Goal: Transaction & Acquisition: Purchase product/service

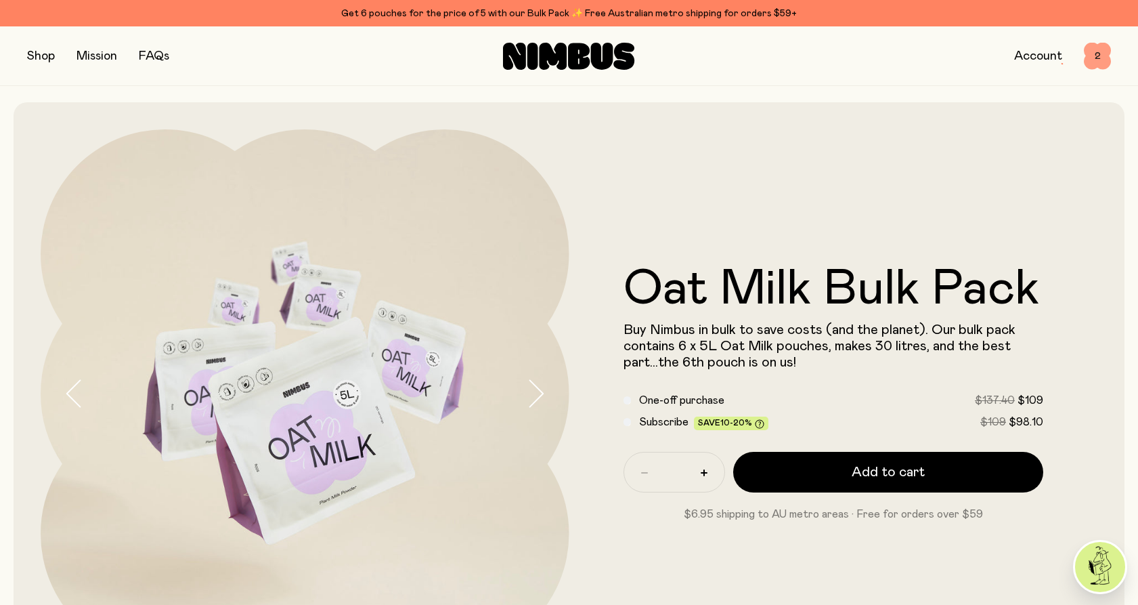
scroll to position [134, 0]
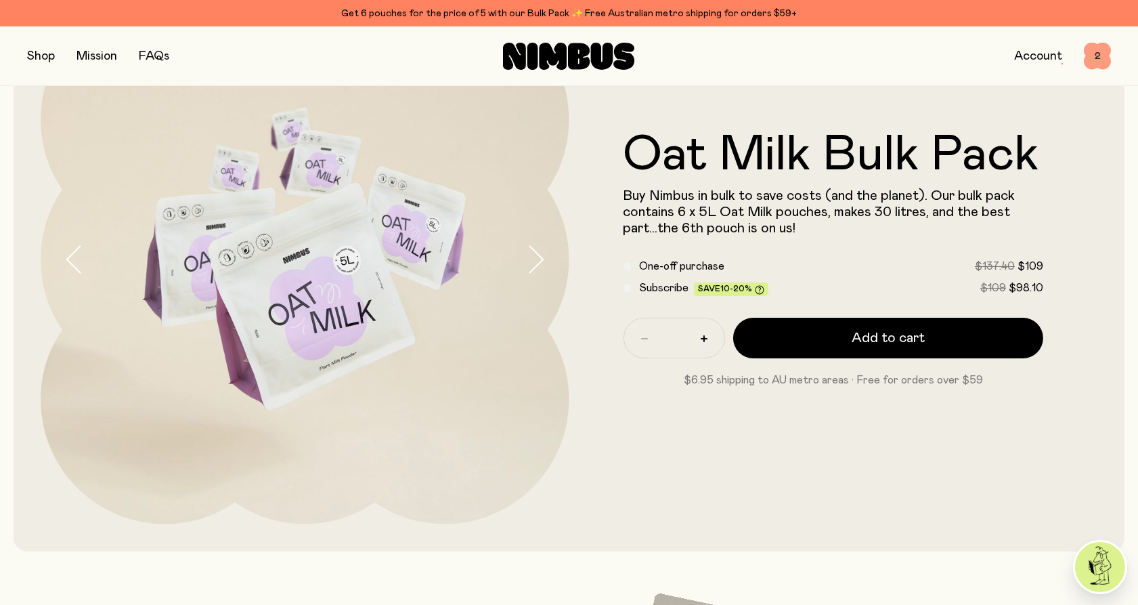
click at [1098, 62] on span "2" at bounding box center [1097, 56] width 27 height 27
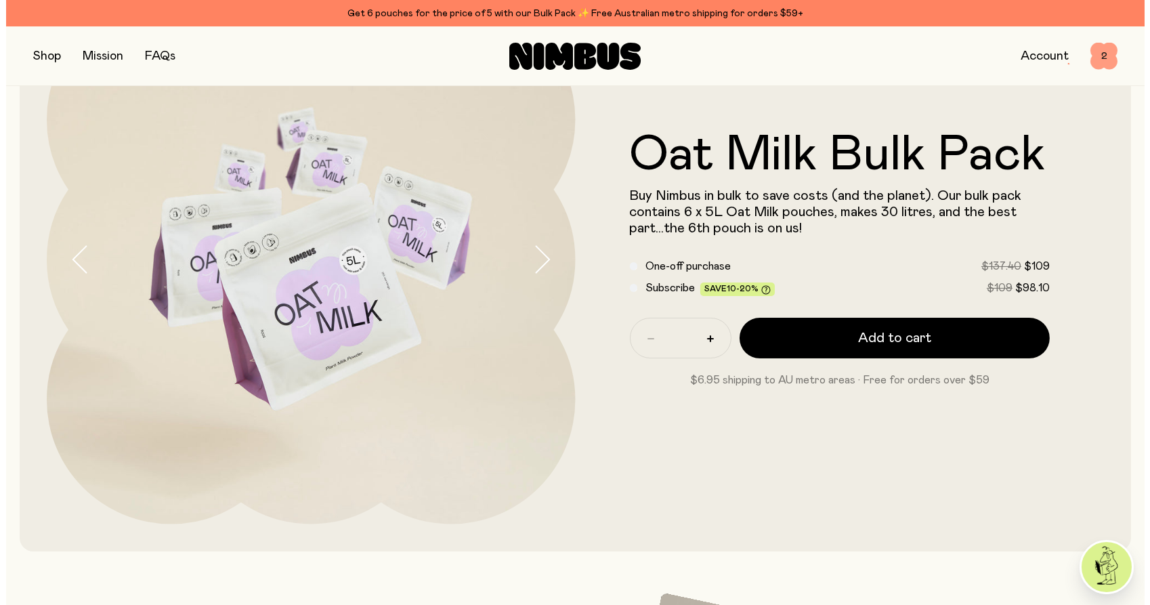
scroll to position [0, 0]
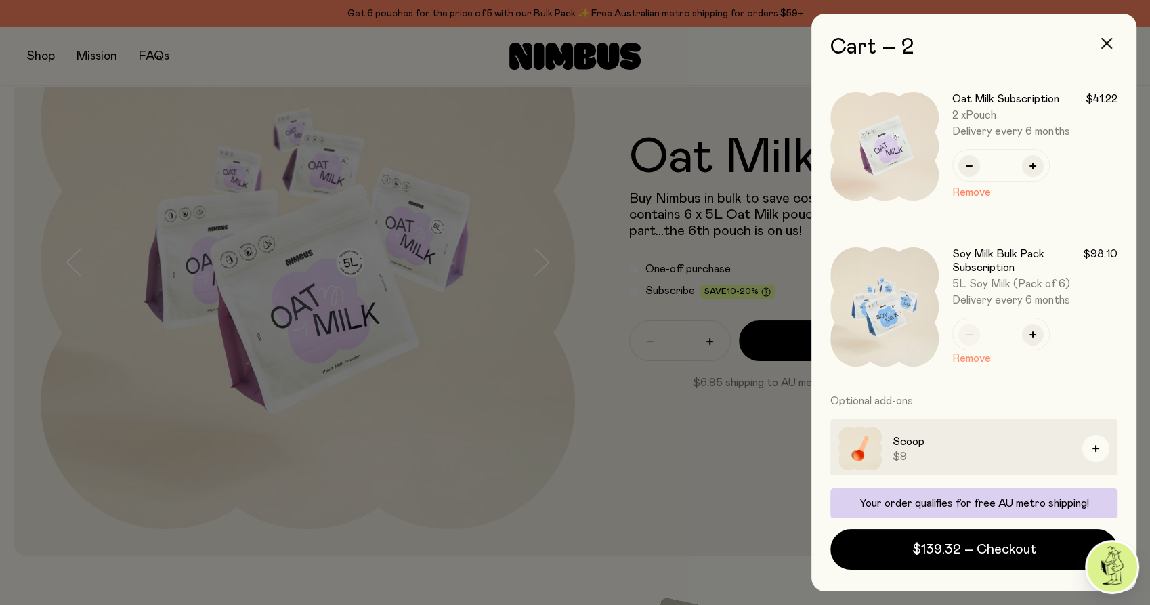
click at [956, 359] on button "Remove" at bounding box center [971, 358] width 39 height 16
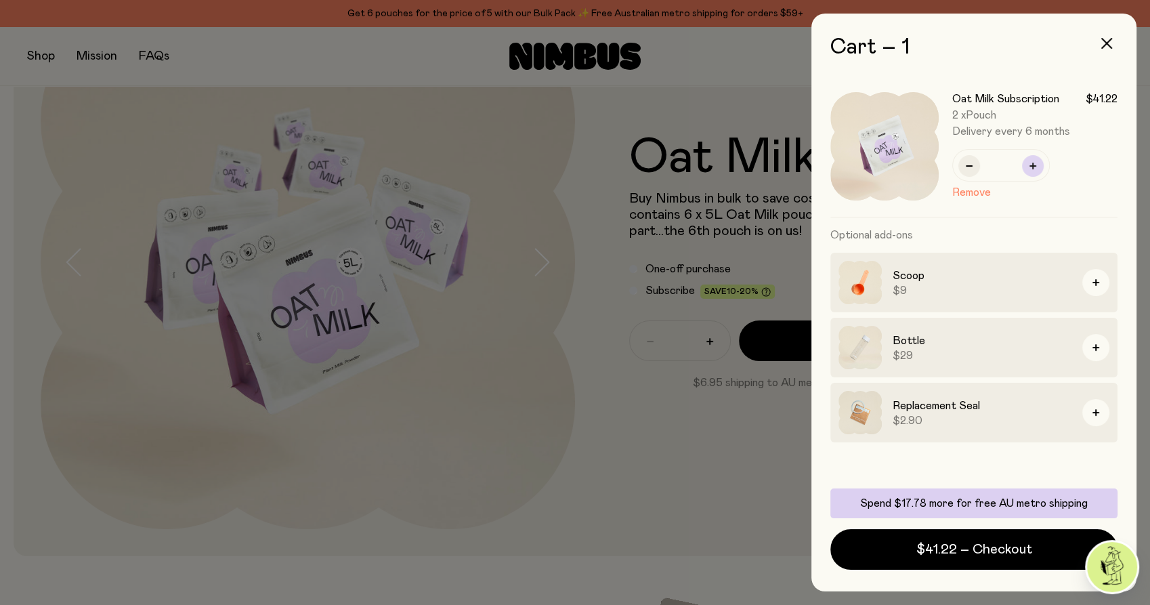
click at [1031, 166] on icon "button" at bounding box center [1032, 166] width 7 height 7
type input "*"
drag, startPoint x: 689, startPoint y: 403, endPoint x: 685, endPoint y: 394, distance: 10.0
click at [689, 402] on div at bounding box center [575, 302] width 1150 height 605
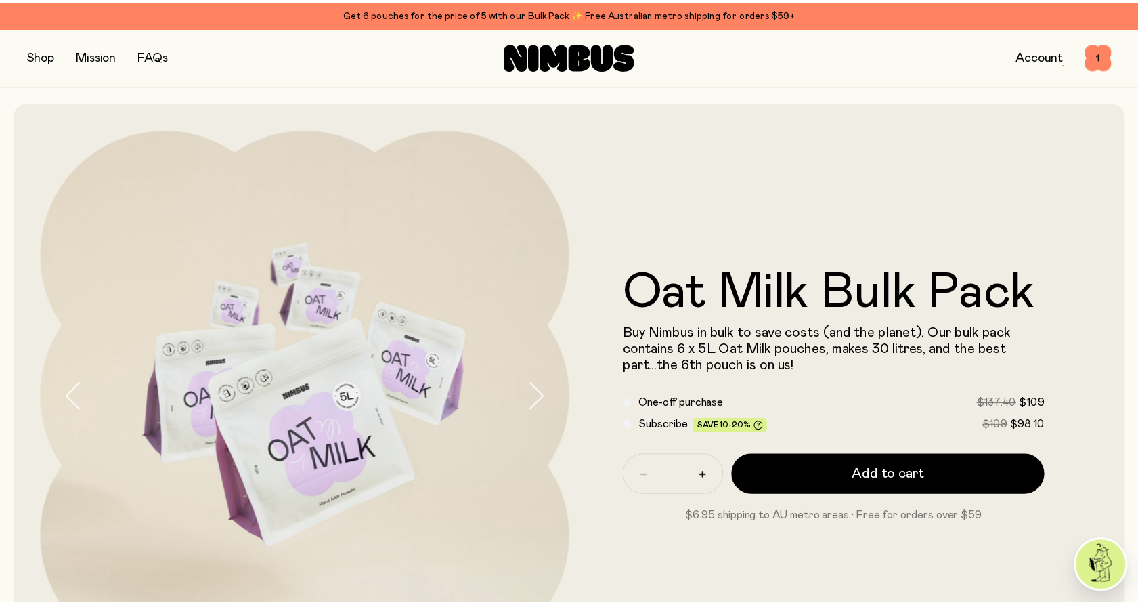
scroll to position [134, 0]
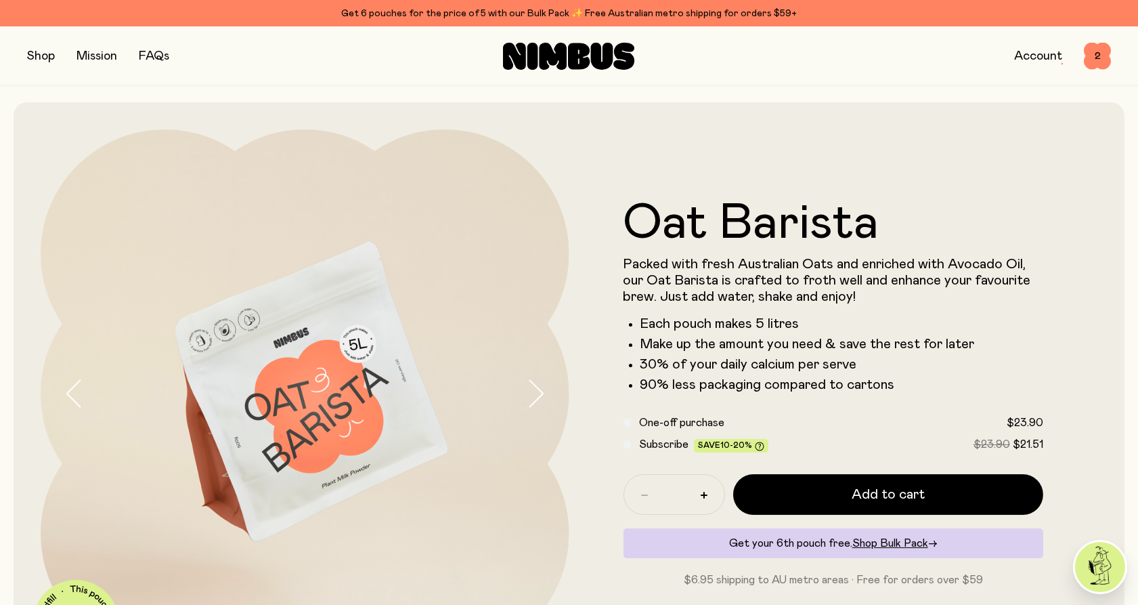
click at [35, 54] on button "button" at bounding box center [41, 56] width 28 height 19
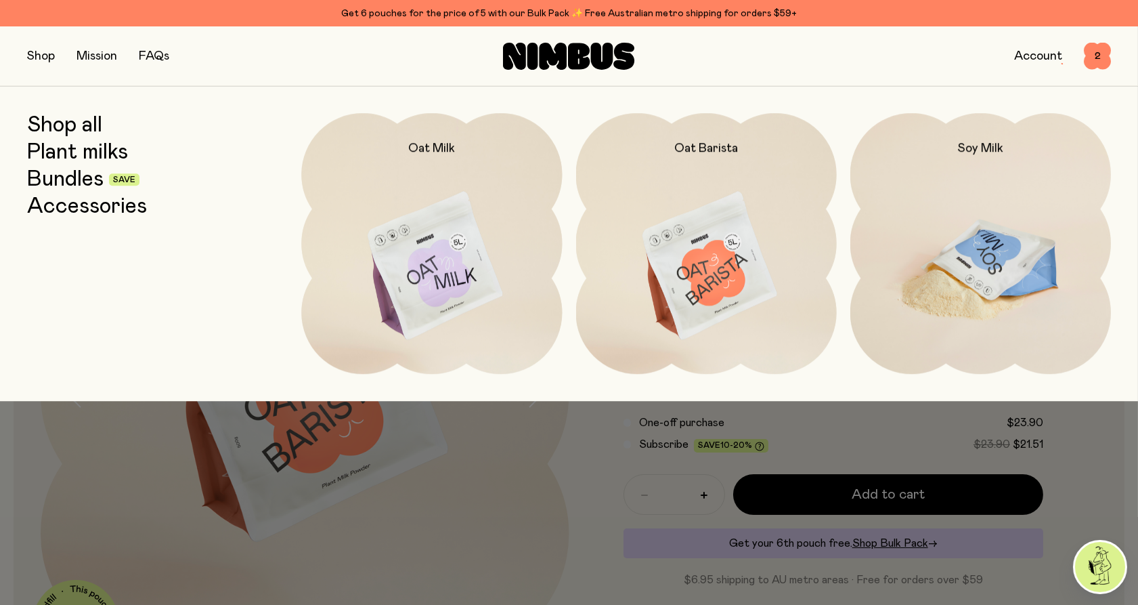
click at [1000, 282] on img at bounding box center [981, 266] width 261 height 307
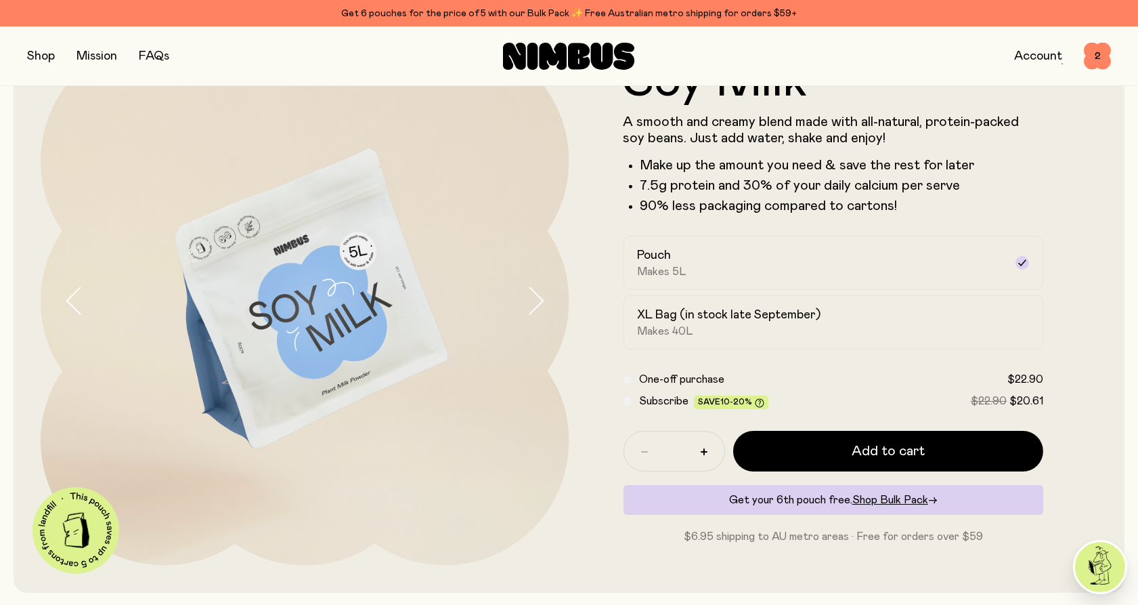
scroll to position [75, 0]
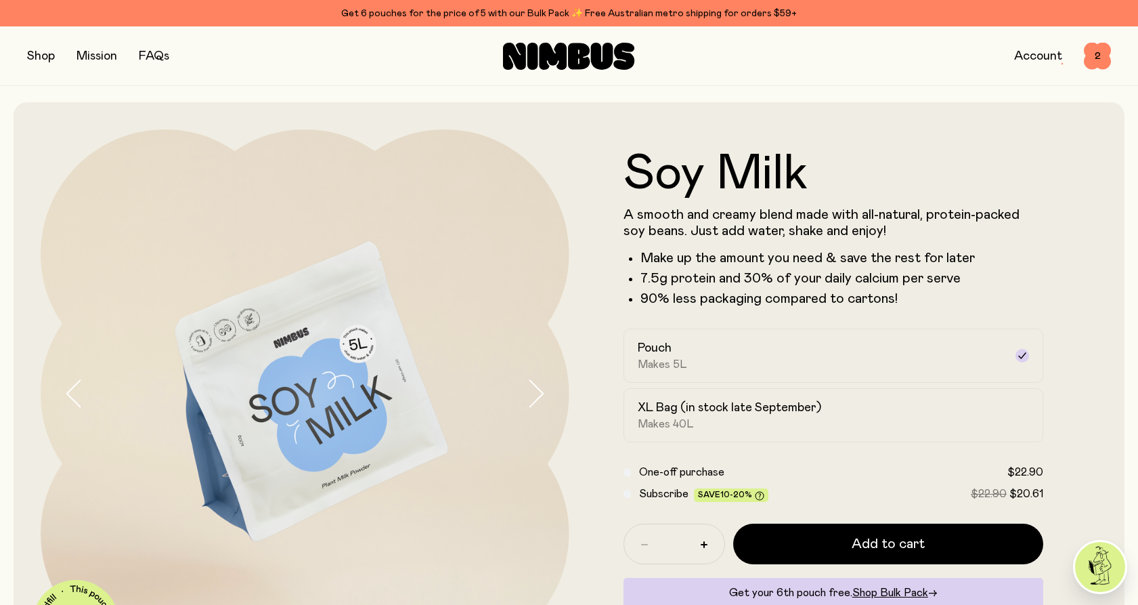
scroll to position [75, 0]
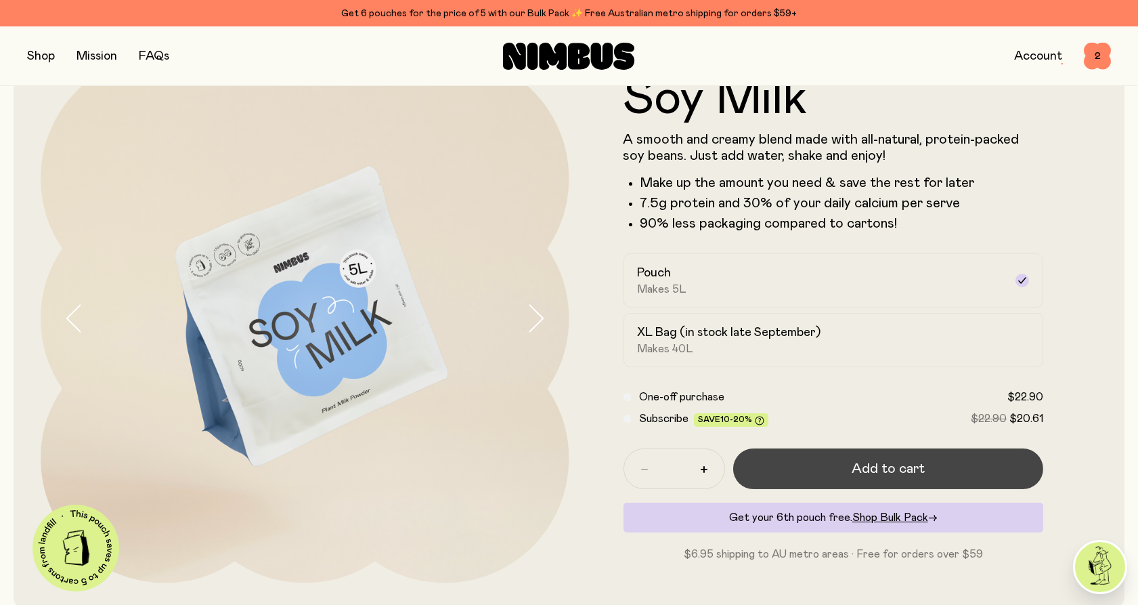
click at [884, 471] on span "Add to cart" at bounding box center [888, 468] width 73 height 19
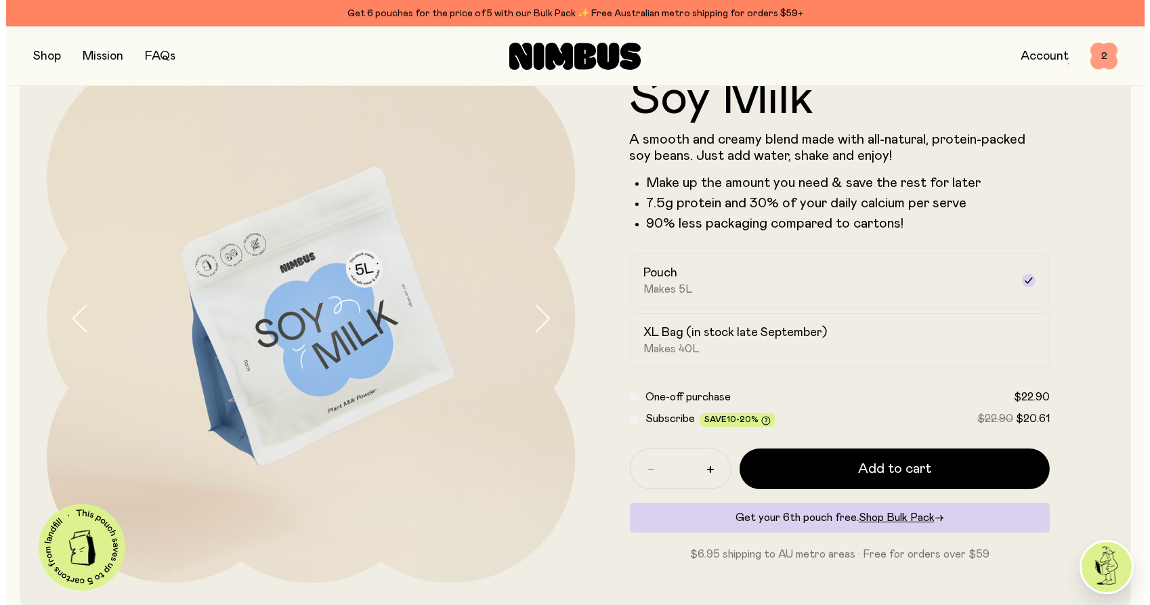
scroll to position [0, 0]
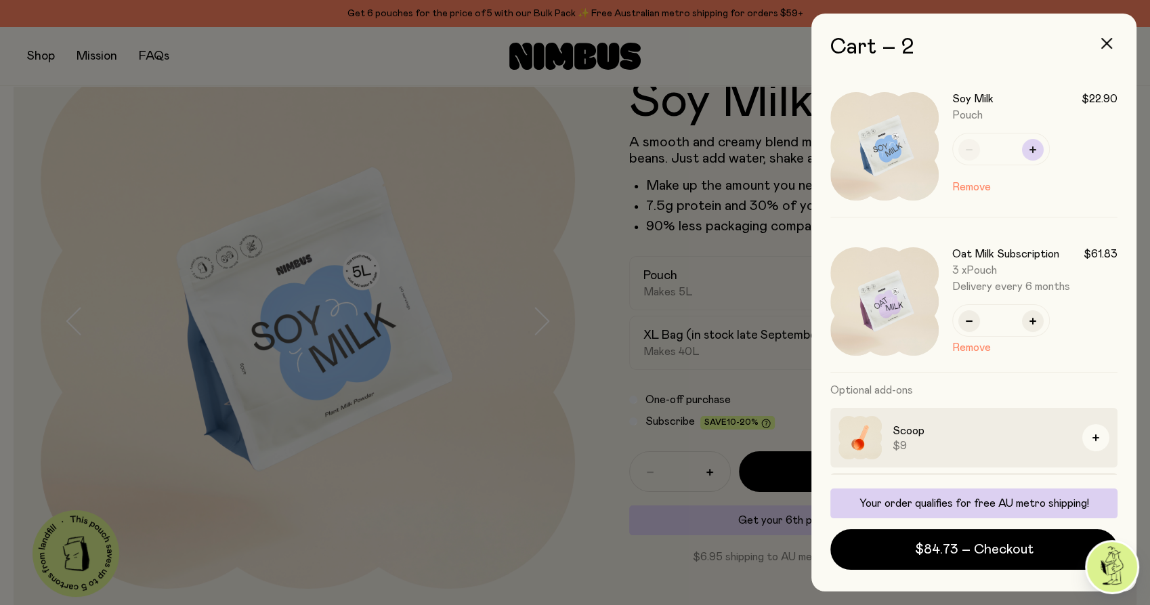
click at [1034, 149] on icon "button" at bounding box center [1032, 149] width 7 height 7
click at [1034, 150] on icon "button" at bounding box center [1032, 149] width 7 height 7
type input "*"
click at [545, 244] on div at bounding box center [575, 302] width 1150 height 605
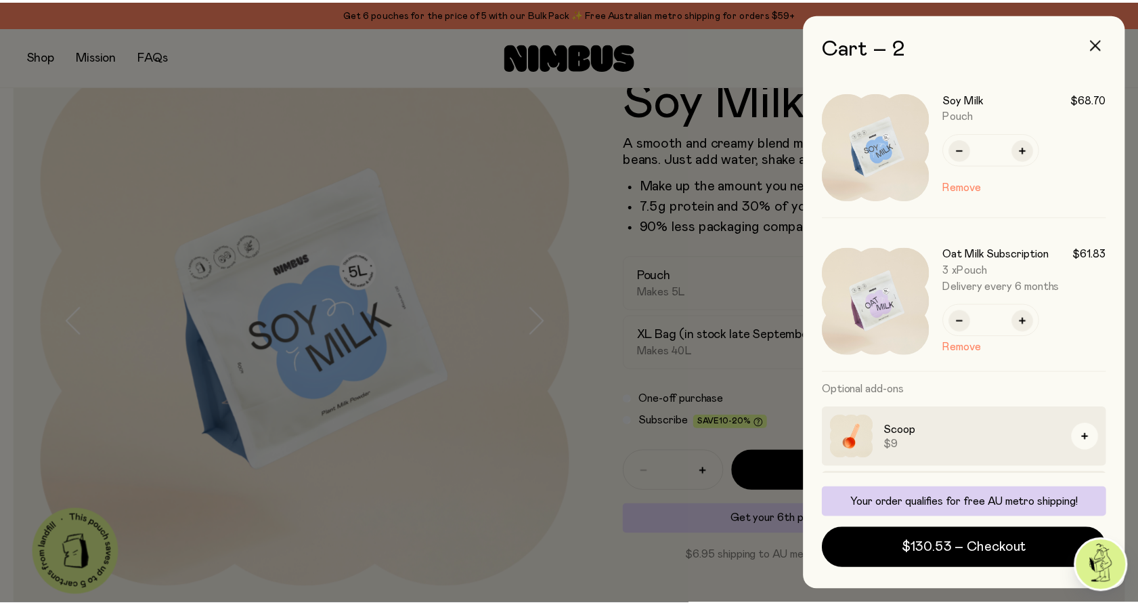
scroll to position [75, 0]
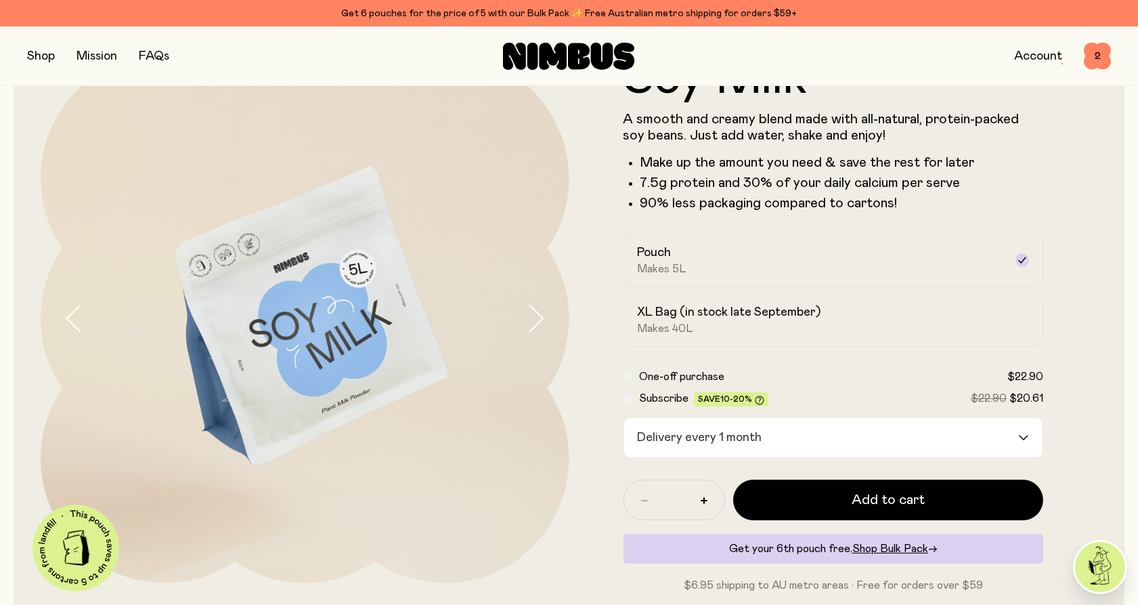
click at [792, 439] on input "Search for option" at bounding box center [892, 437] width 251 height 39
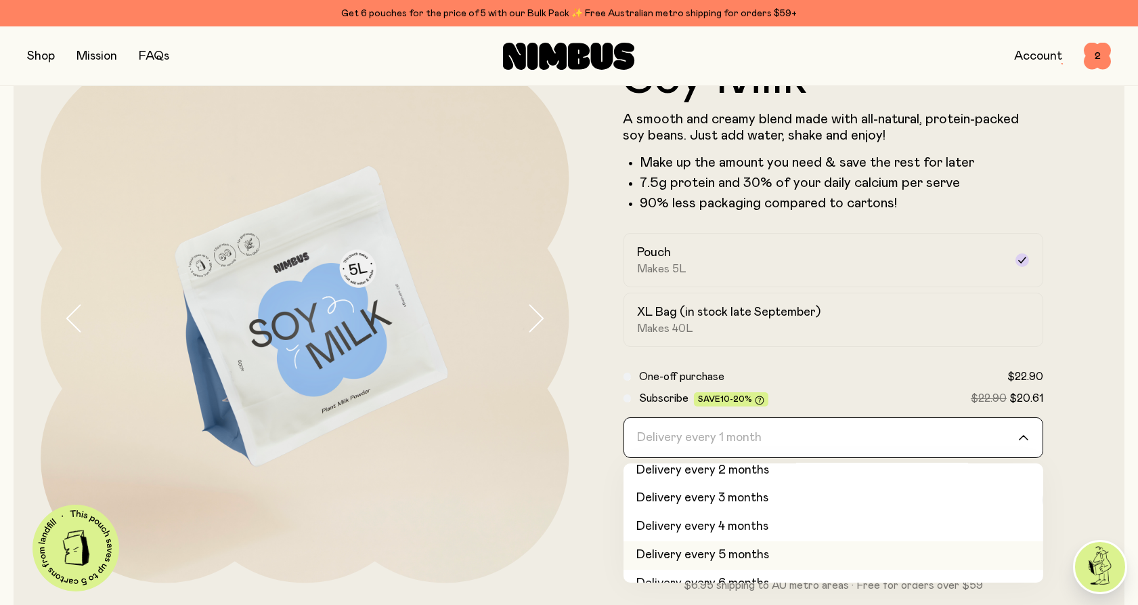
scroll to position [56, 0]
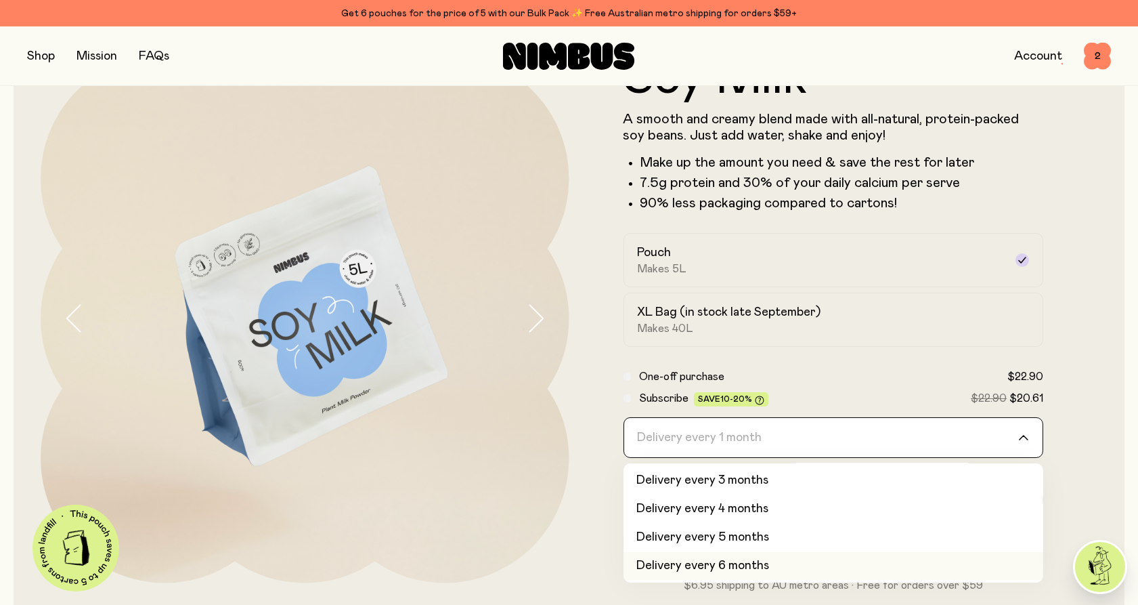
click at [733, 565] on li "Delivery every 6 months" at bounding box center [834, 566] width 421 height 28
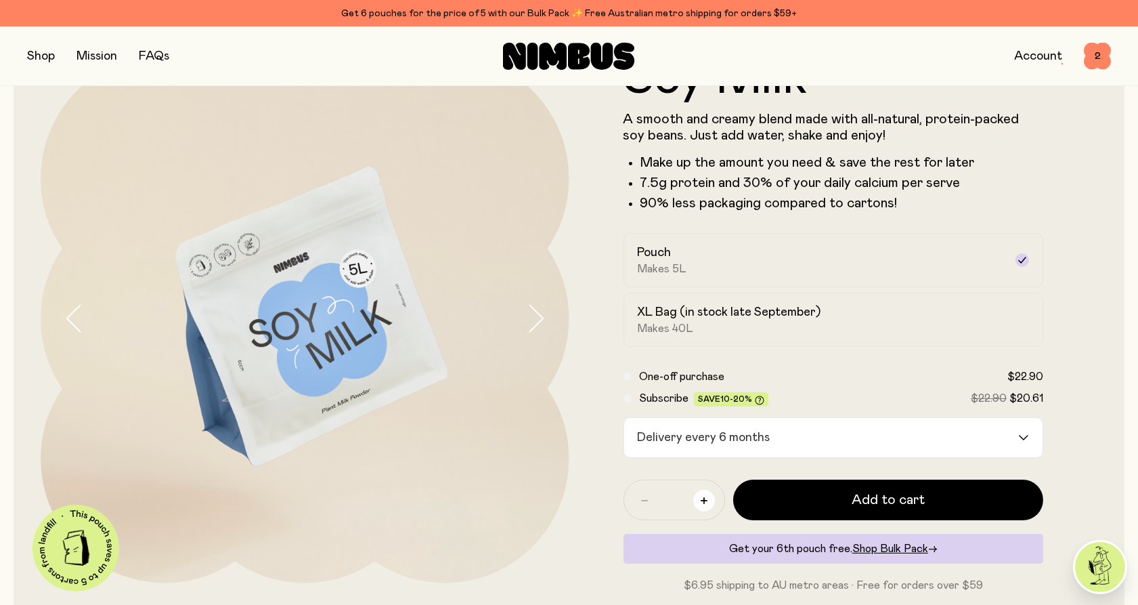
click at [701, 499] on icon "button" at bounding box center [704, 500] width 7 height 7
type input "*"
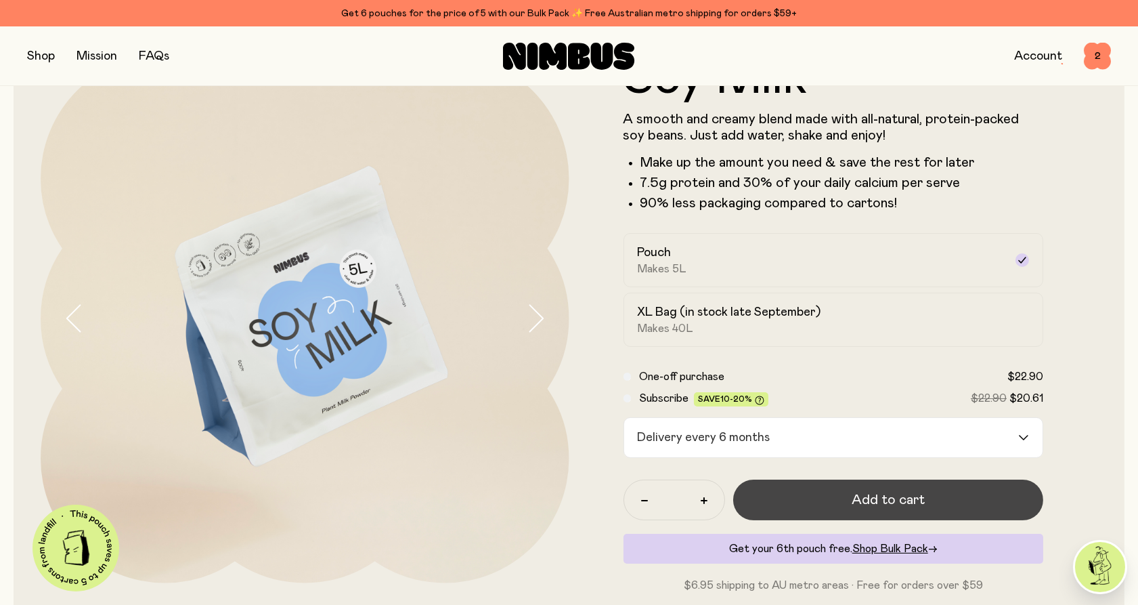
click at [867, 511] on button "Add to cart" at bounding box center [888, 499] width 311 height 41
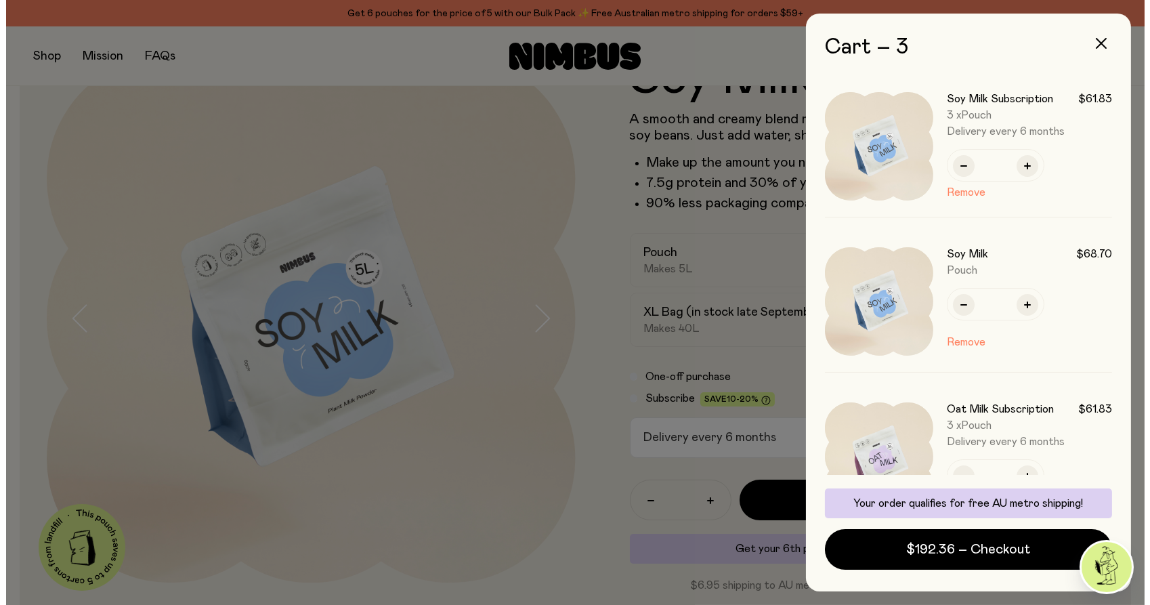
scroll to position [0, 0]
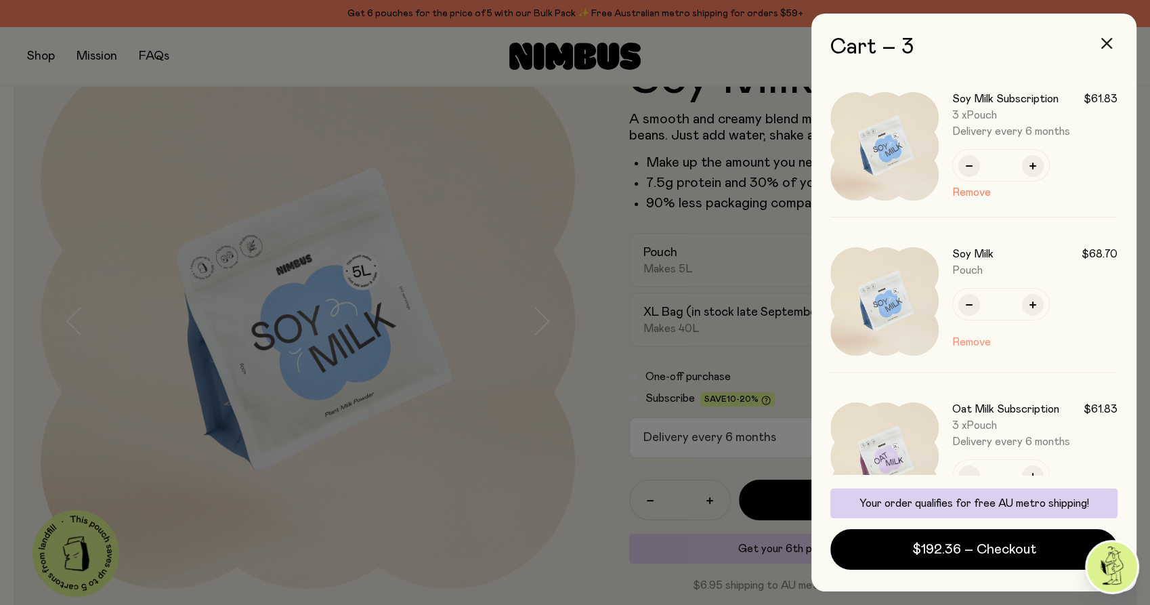
click at [968, 341] on button "Remove" at bounding box center [971, 342] width 39 height 16
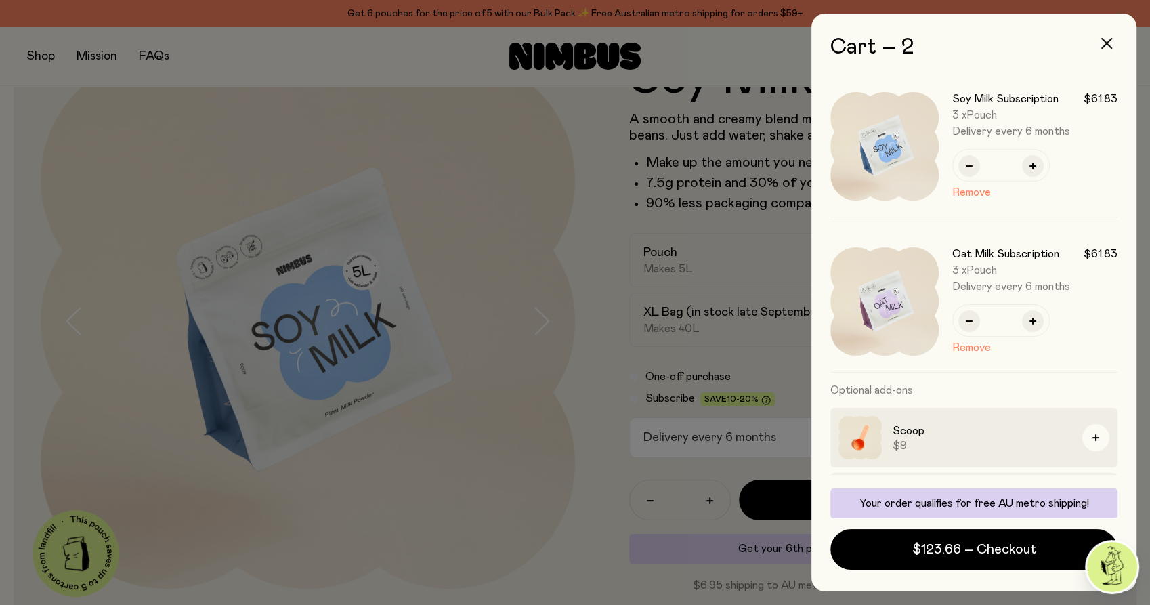
drag, startPoint x: 419, startPoint y: 577, endPoint x: 419, endPoint y: 550, distance: 27.1
click at [419, 576] on div at bounding box center [575, 302] width 1150 height 605
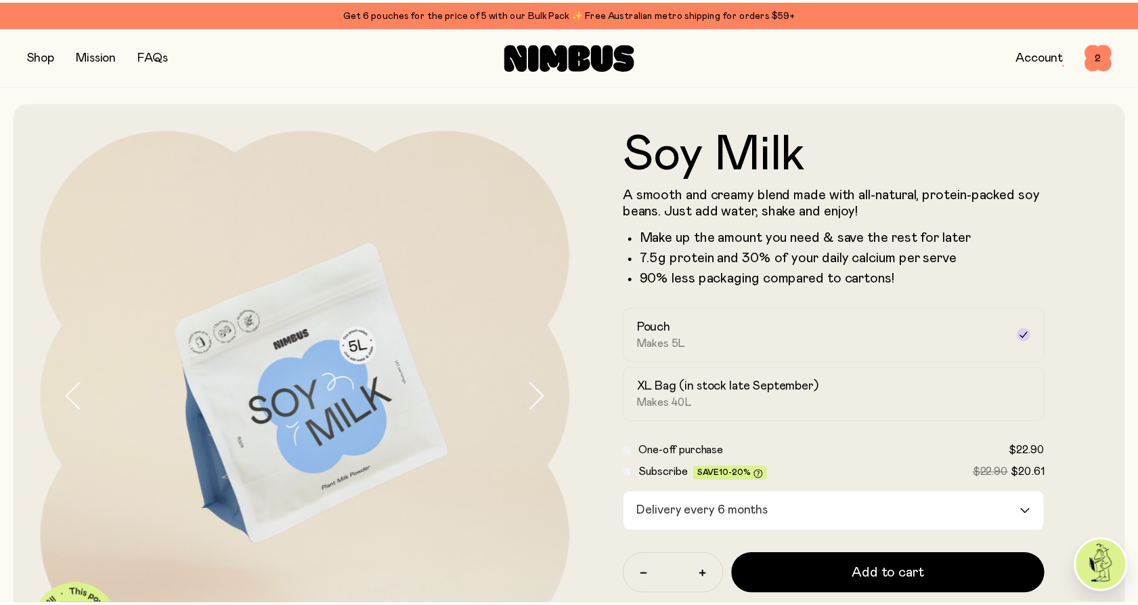
scroll to position [75, 0]
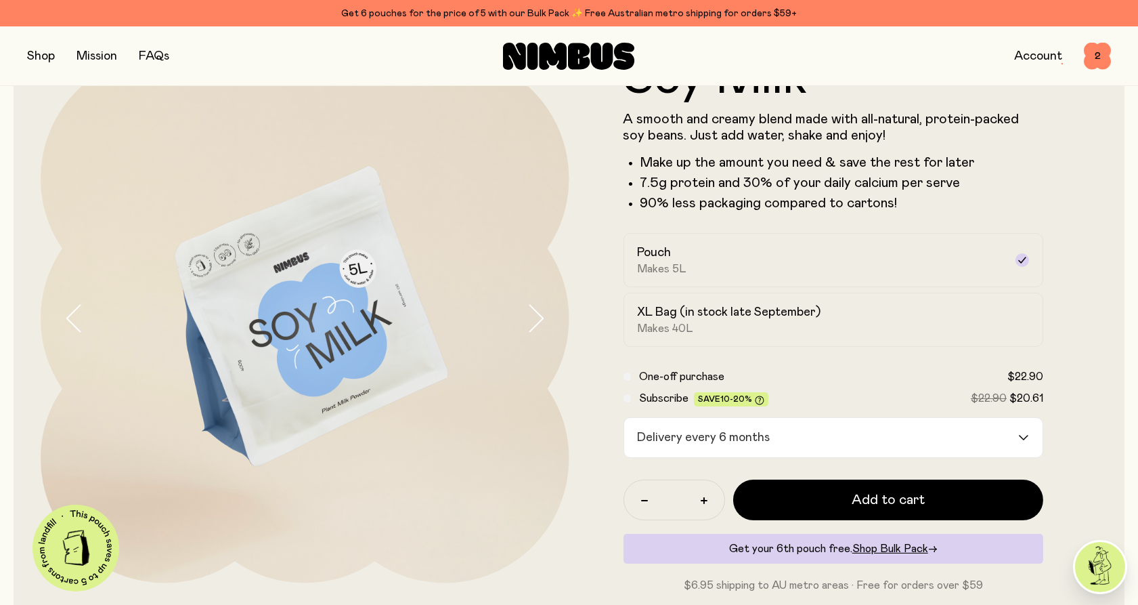
click at [43, 58] on button "button" at bounding box center [41, 56] width 28 height 19
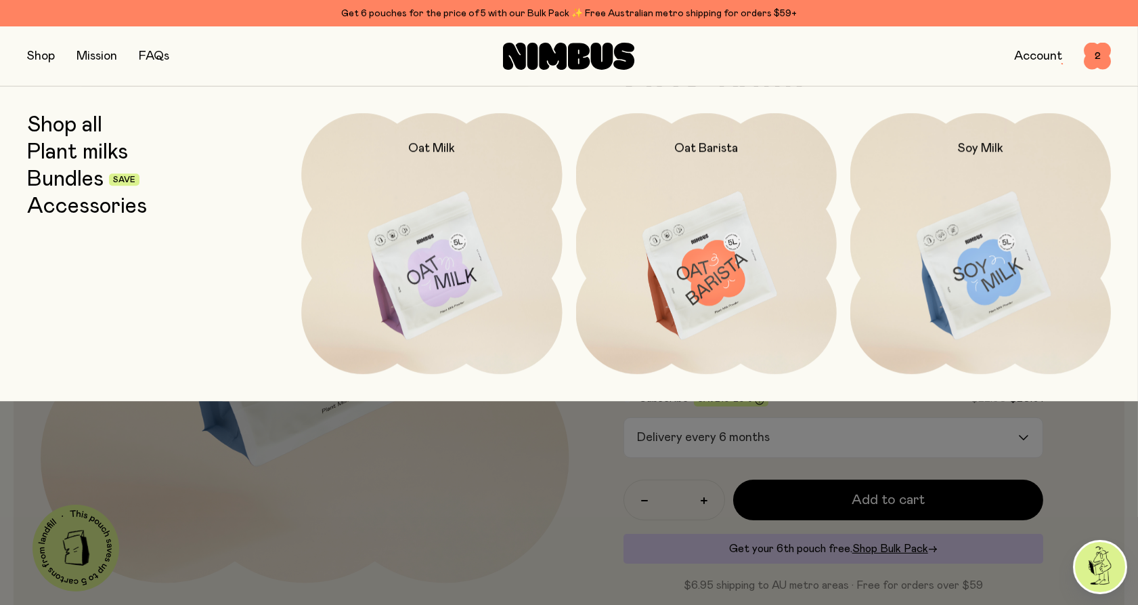
click at [61, 188] on link "Bundles" at bounding box center [65, 179] width 77 height 24
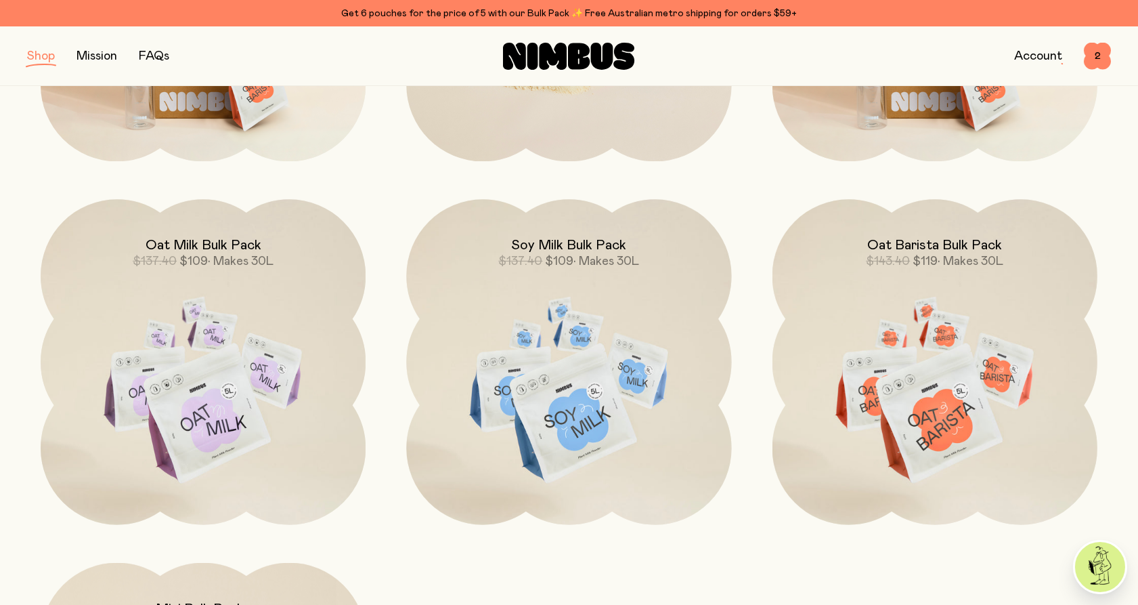
scroll to position [451, 0]
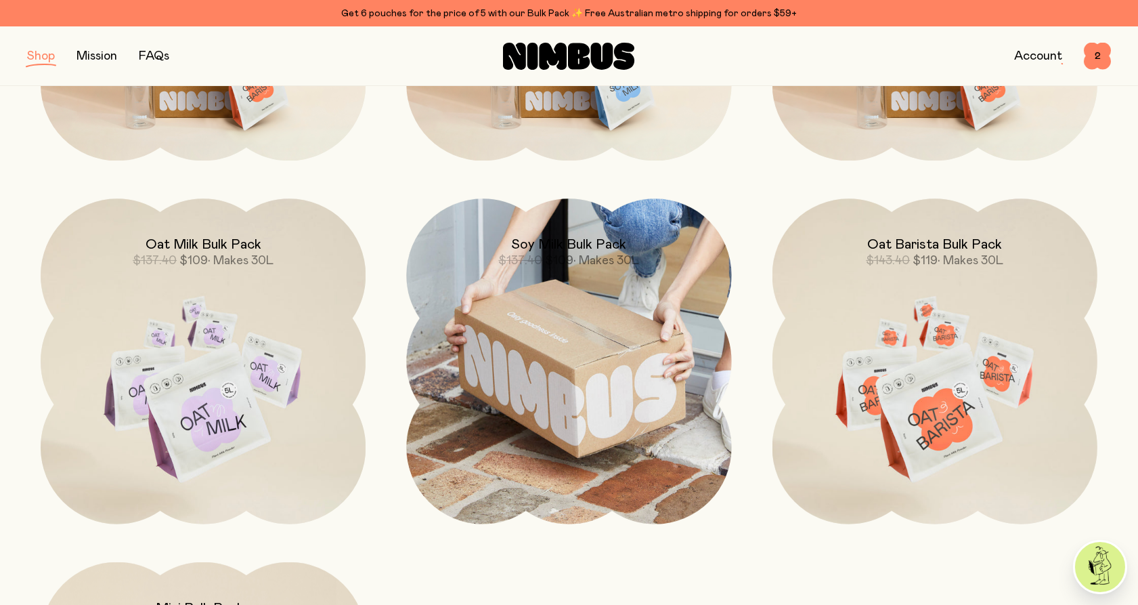
click at [623, 416] on img at bounding box center [568, 360] width 325 height 325
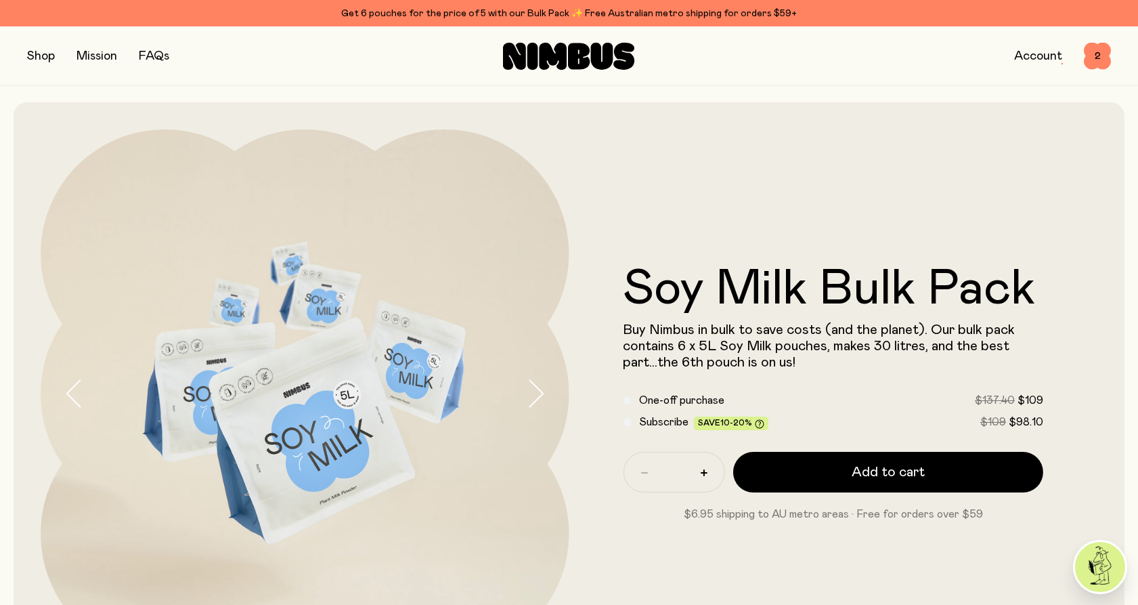
click at [632, 425] on div "Subscribe Save 10-20% $109 $98.10" at bounding box center [834, 422] width 421 height 16
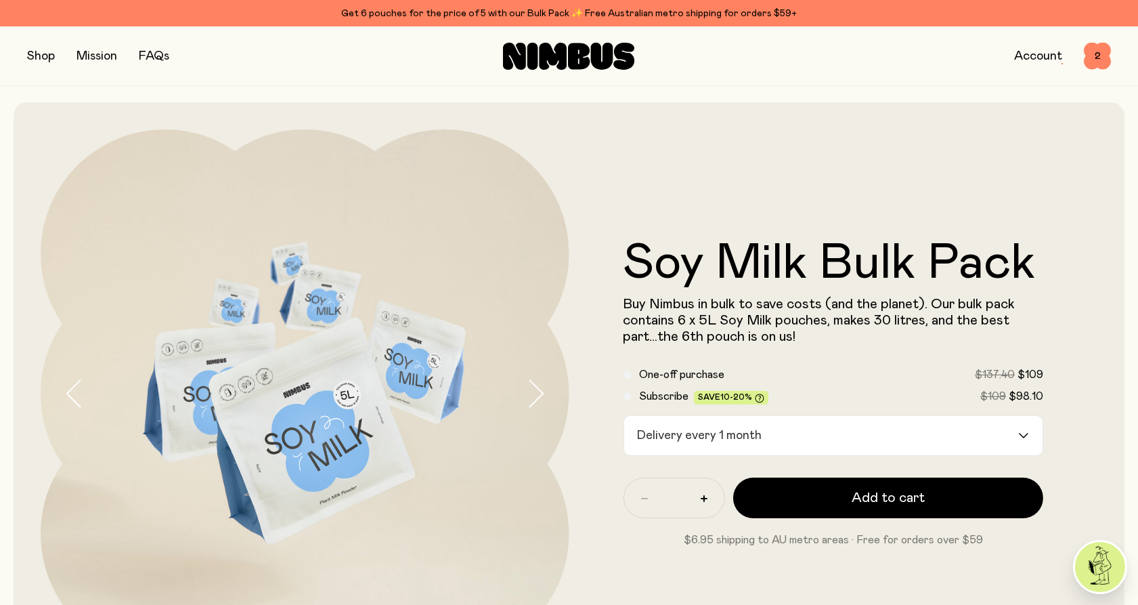
click at [851, 435] on input "Search for option" at bounding box center [892, 435] width 251 height 39
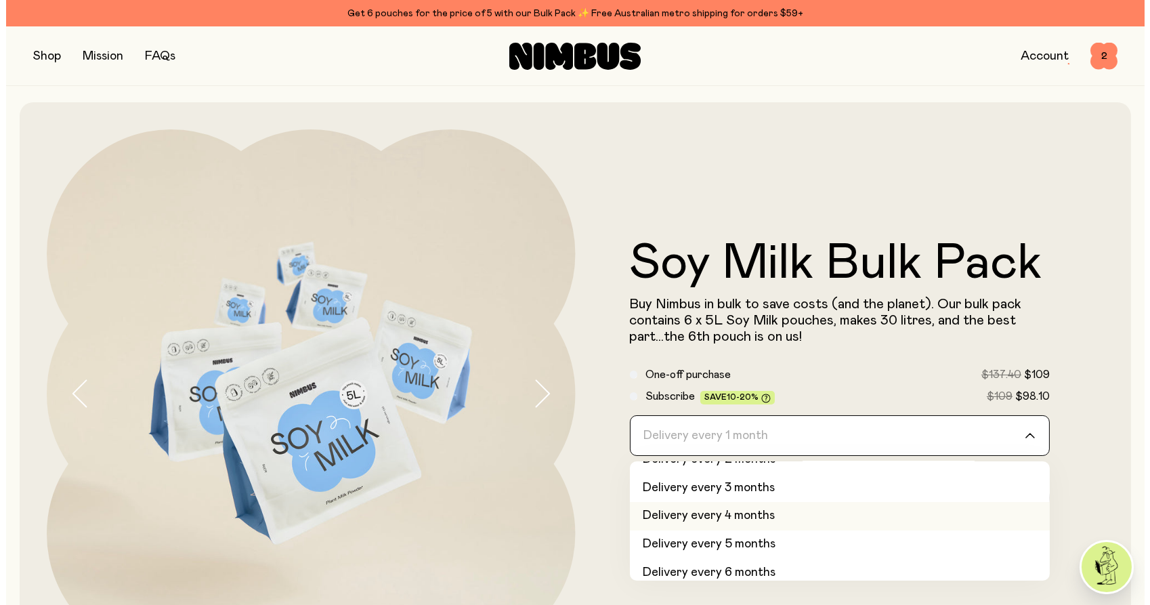
scroll to position [56, 0]
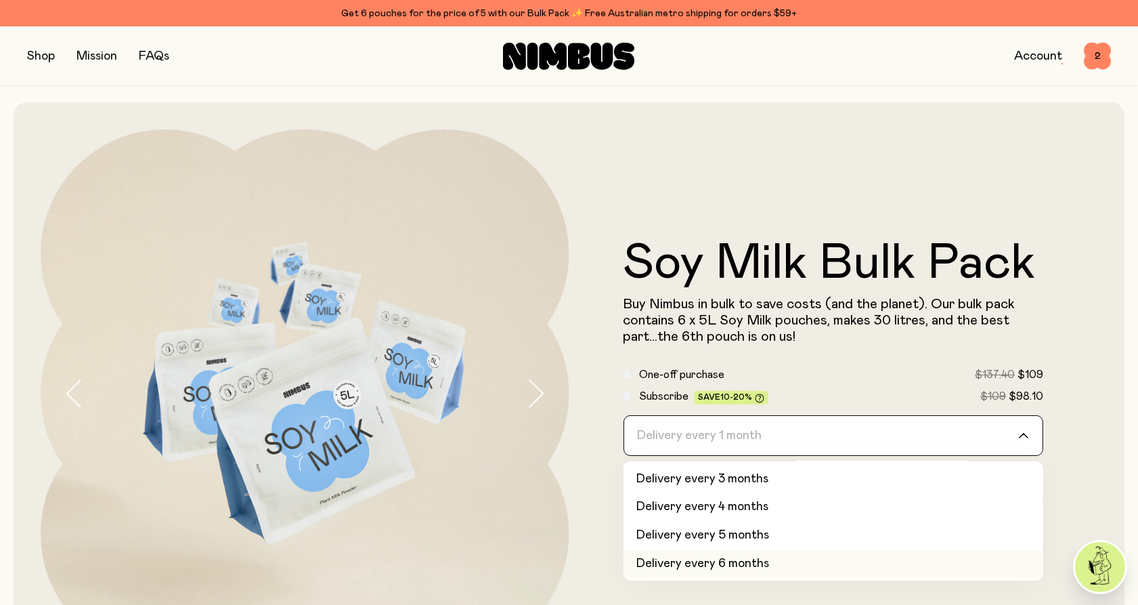
click at [789, 571] on li "Delivery every 6 months" at bounding box center [834, 564] width 421 height 28
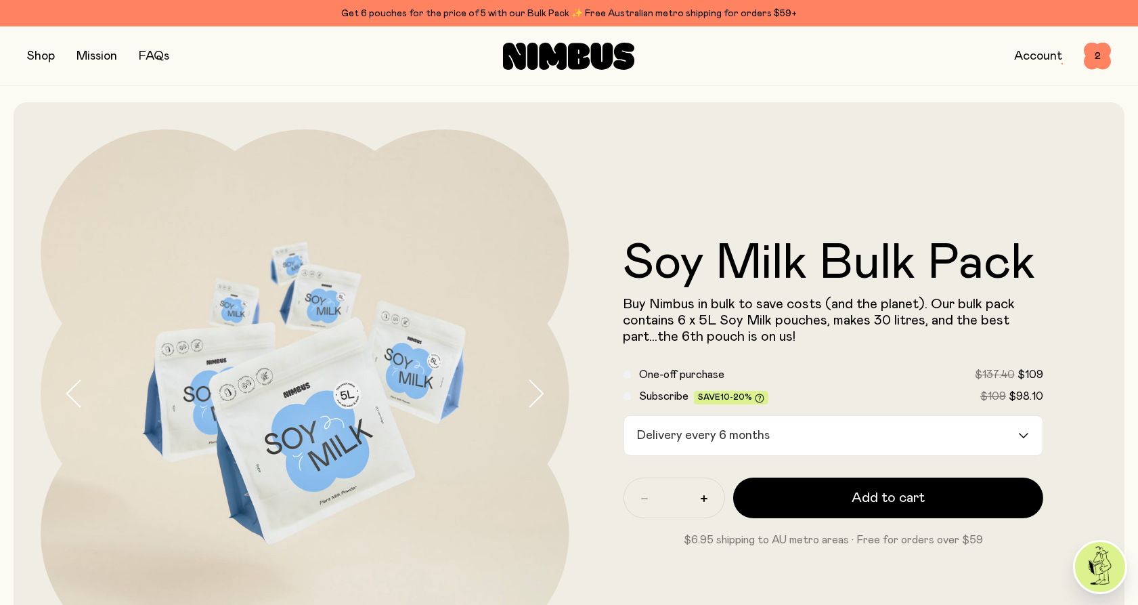
drag, startPoint x: 819, startPoint y: 503, endPoint x: 906, endPoint y: 431, distance: 112.6
click at [819, 503] on button "Add to cart" at bounding box center [888, 497] width 311 height 41
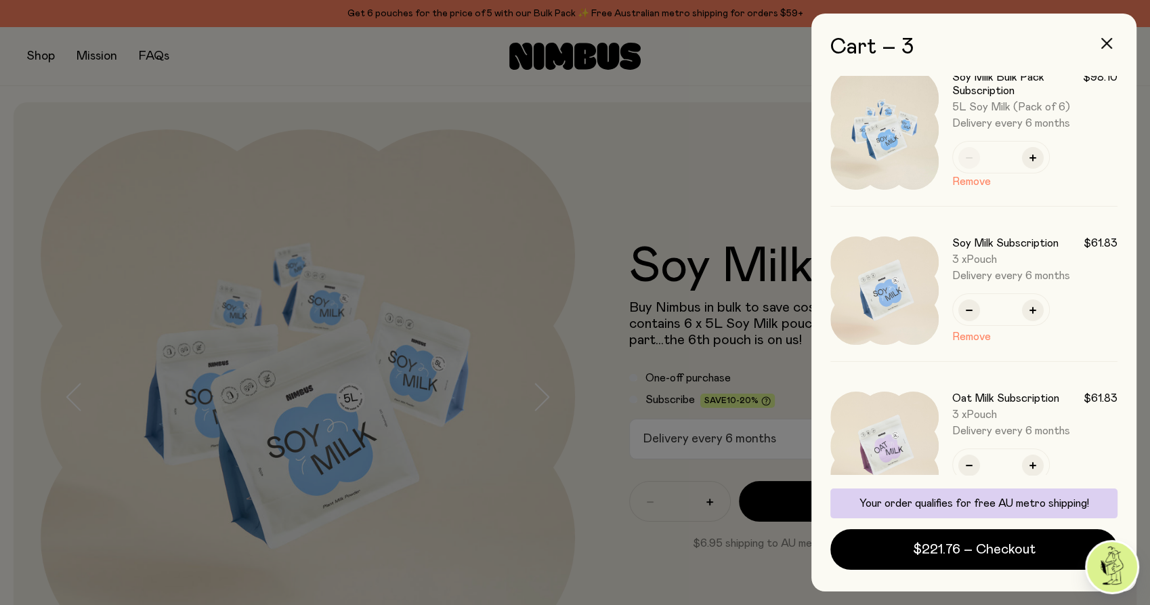
scroll to position [0, 0]
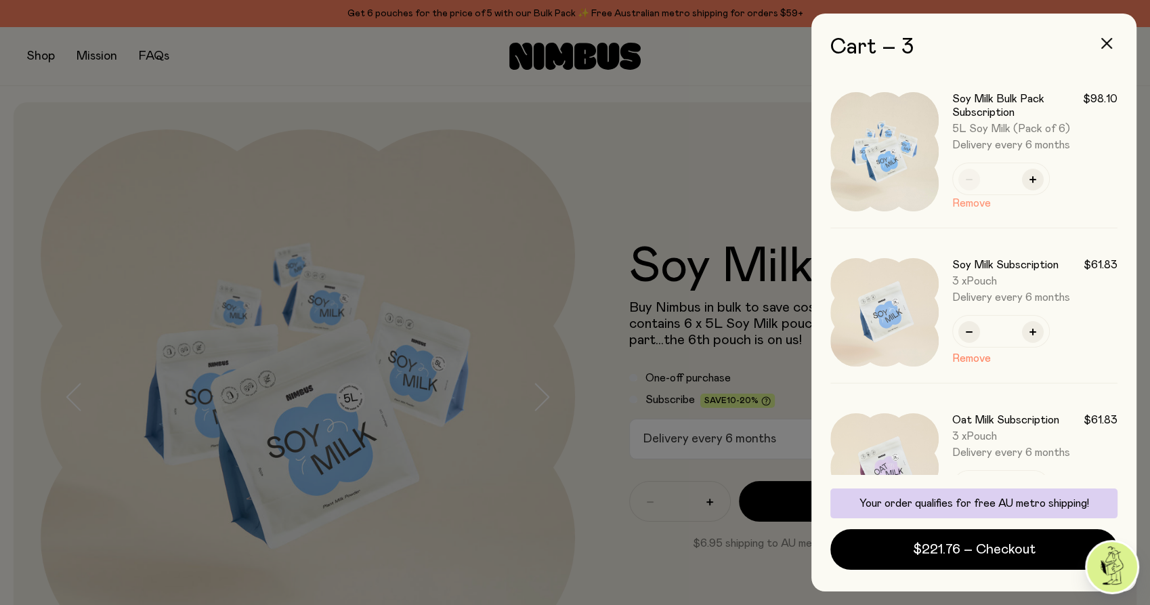
click at [959, 202] on button "Remove" at bounding box center [971, 203] width 39 height 16
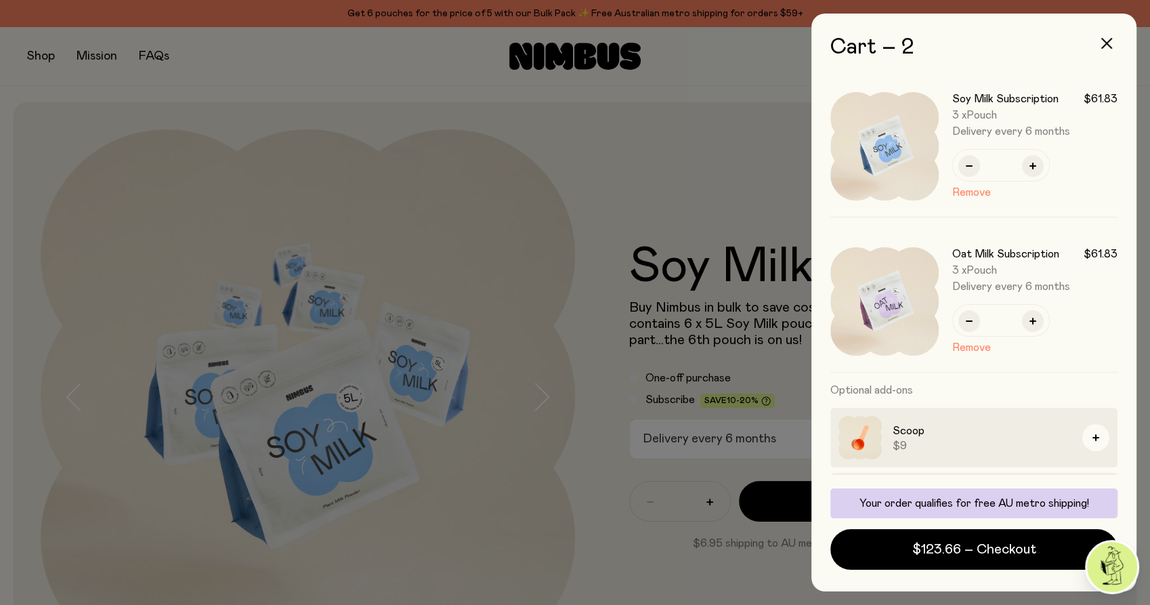
drag, startPoint x: 652, startPoint y: 123, endPoint x: 595, endPoint y: 160, distance: 68.6
click at [652, 123] on div at bounding box center [575, 302] width 1150 height 605
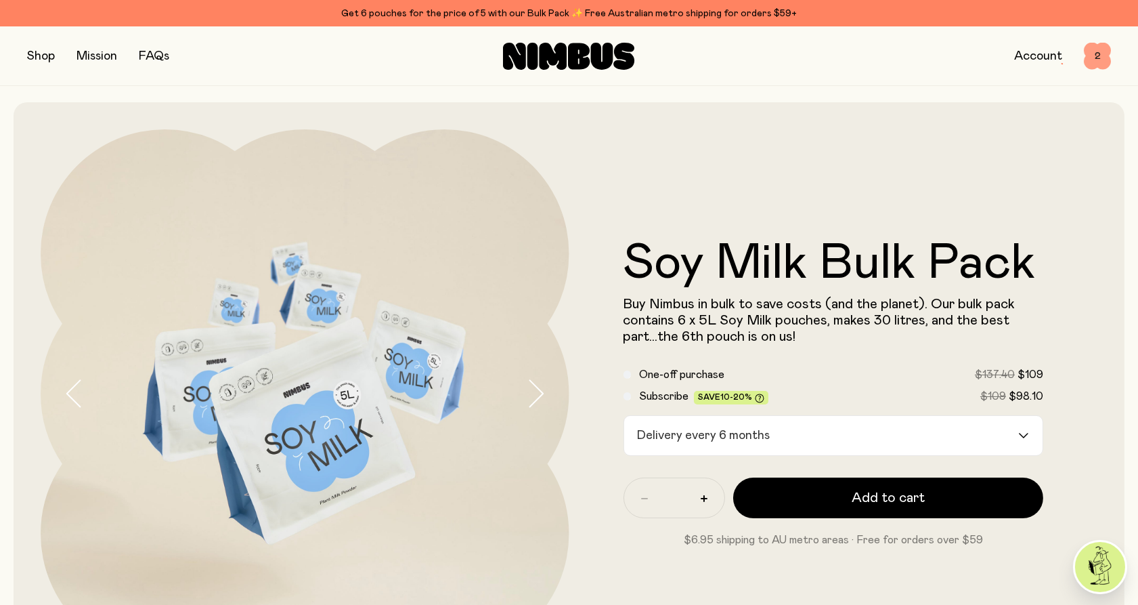
click at [1103, 51] on span "2" at bounding box center [1097, 56] width 27 height 27
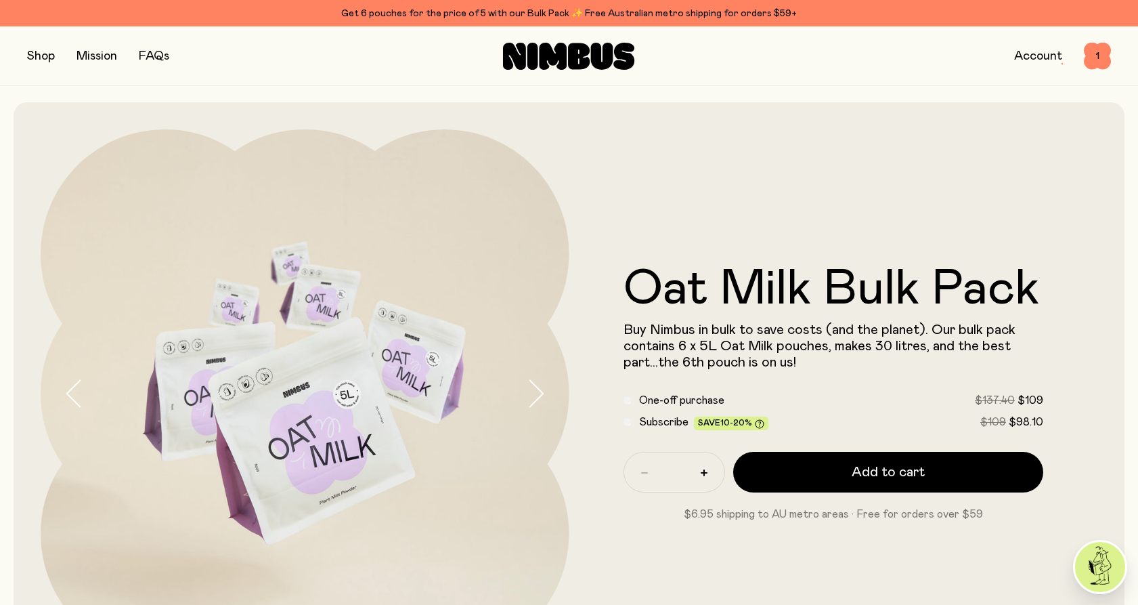
scroll to position [134, 0]
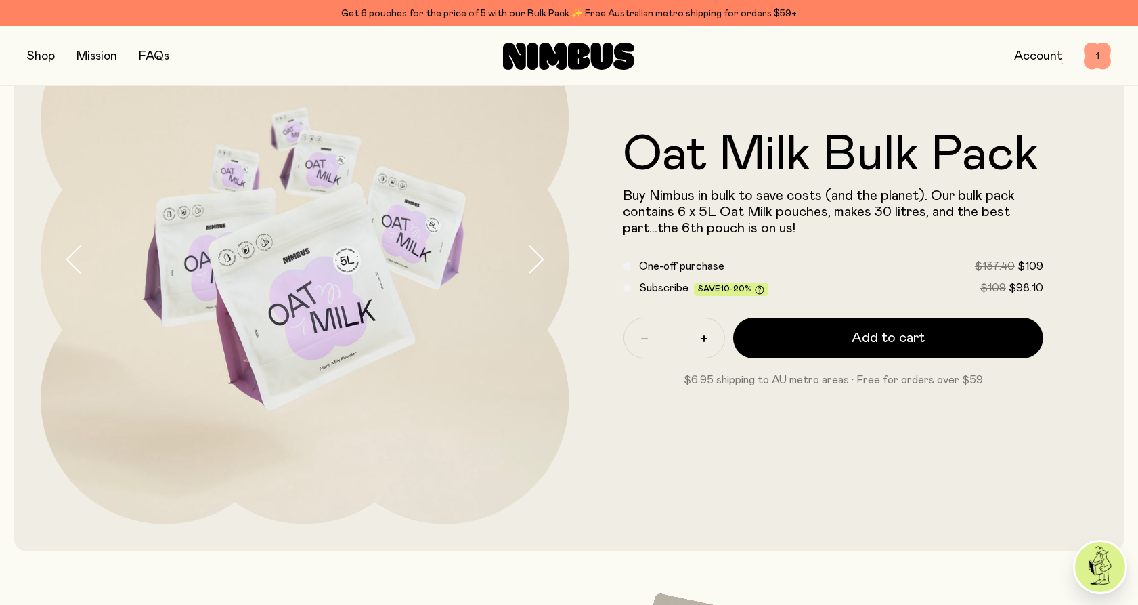
click at [1094, 58] on span "1" at bounding box center [1097, 56] width 27 height 27
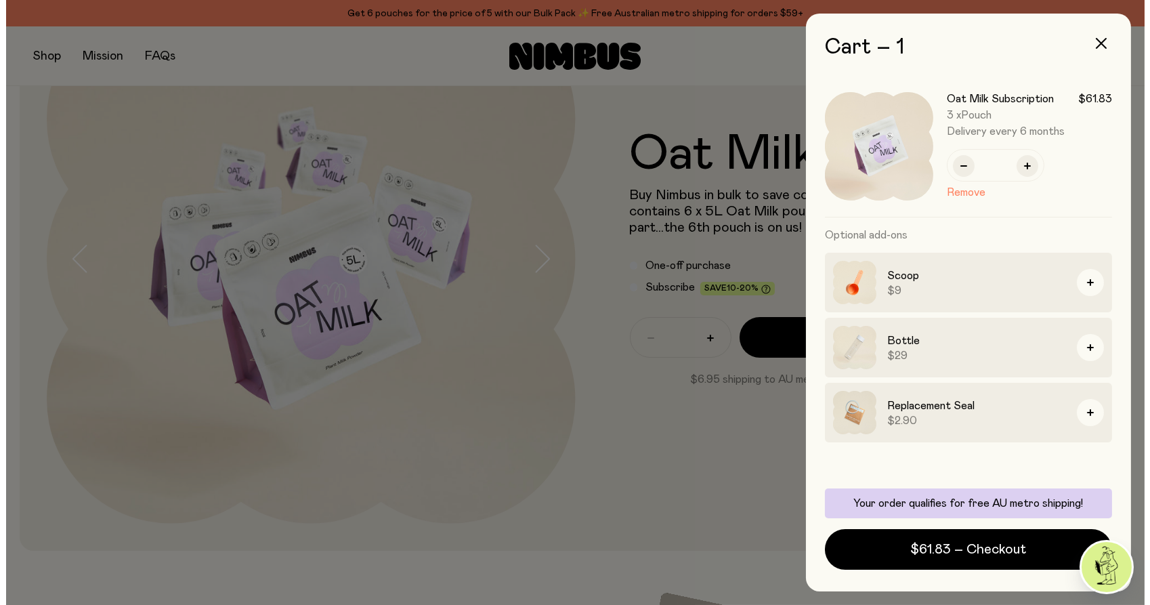
scroll to position [0, 0]
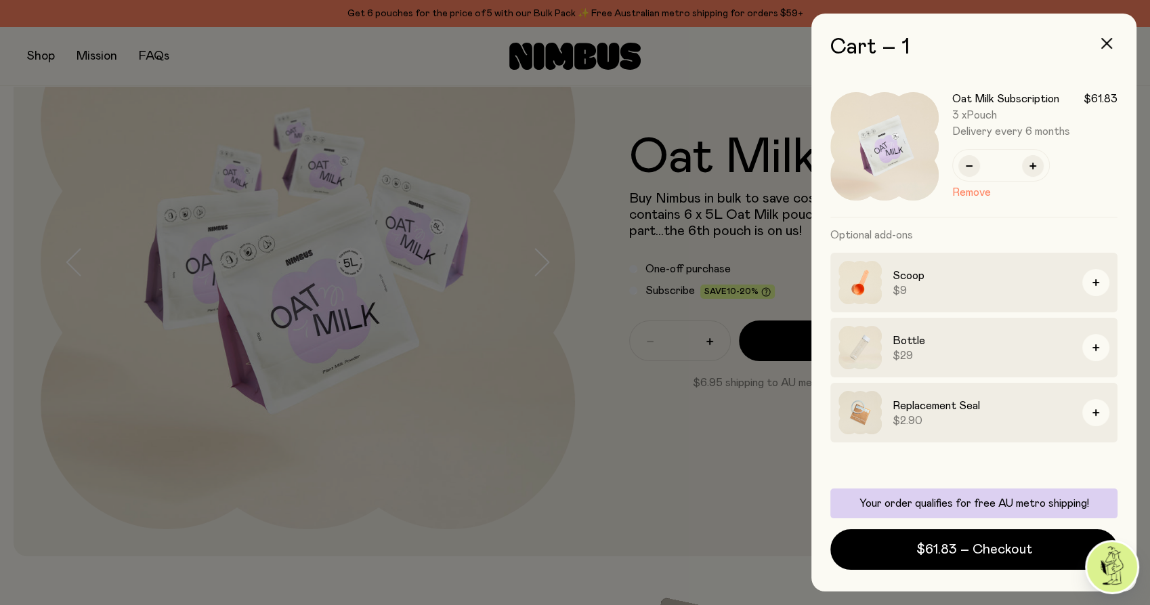
click at [574, 254] on div at bounding box center [575, 302] width 1150 height 605
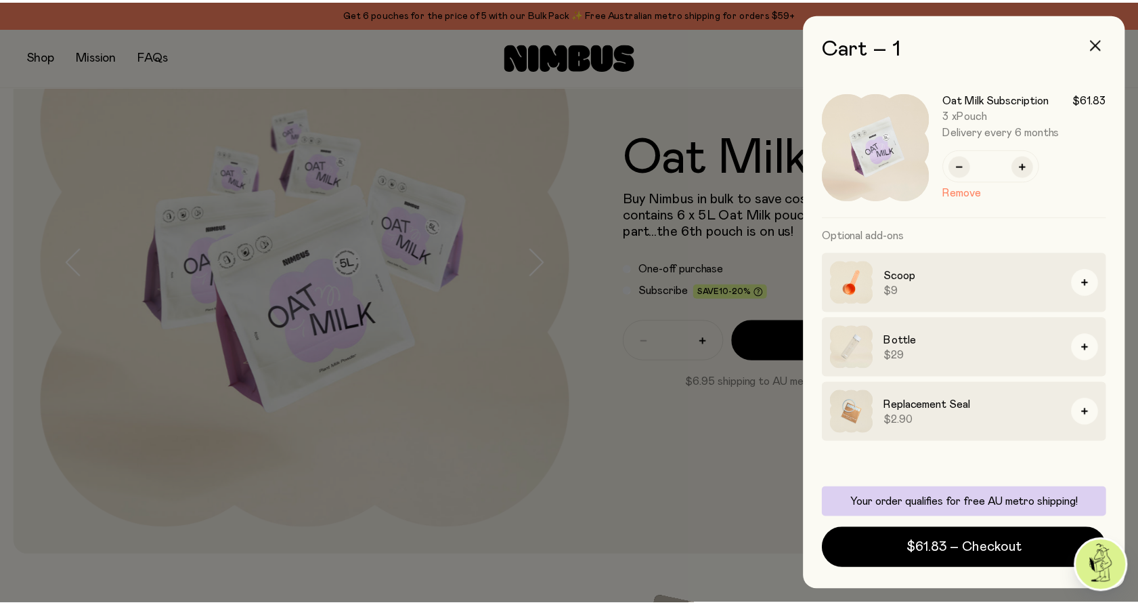
scroll to position [134, 0]
